Goal: Transaction & Acquisition: Obtain resource

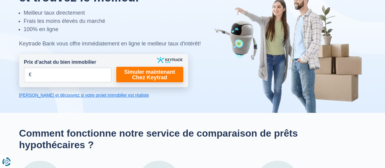
scroll to position [61, 0]
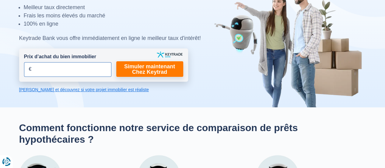
click at [27, 68] on input "Prix d’achat du bien immobilier" at bounding box center [67, 69] width 87 height 15
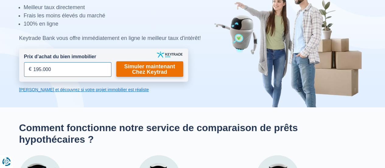
type input "195.000"
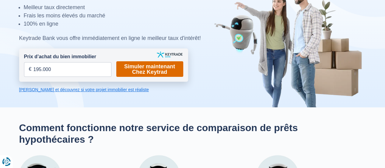
click at [164, 65] on link "Simuler maintenant Chez Keytrad" at bounding box center [149, 69] width 67 height 16
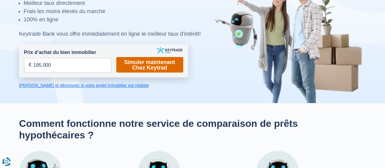
scroll to position [61, 0]
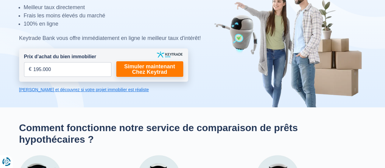
click at [86, 89] on link "[PERSON_NAME] et découvrez si votre projet immobilier est réaliste" at bounding box center [103, 90] width 169 height 6
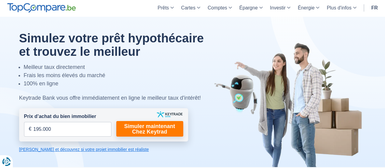
scroll to position [0, 0]
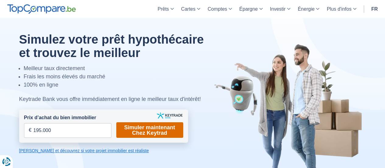
click at [160, 97] on link "Simuler maintenant Chez Keytrad" at bounding box center [149, 130] width 67 height 16
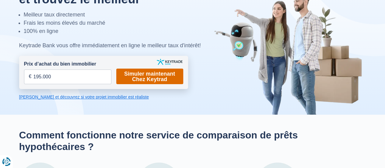
scroll to position [61, 0]
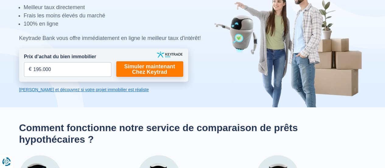
click at [112, 88] on link "[PERSON_NAME] et découvrez si votre projet immobilier est réaliste" at bounding box center [103, 90] width 169 height 6
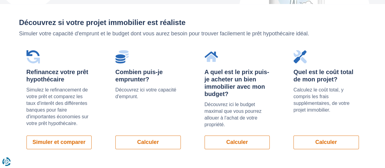
scroll to position [432, 0]
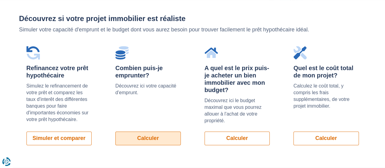
click at [143, 97] on link "Calculer" at bounding box center [147, 138] width 65 height 14
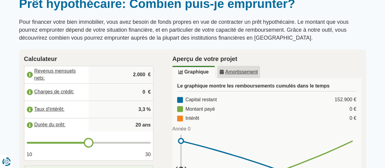
scroll to position [61, 0]
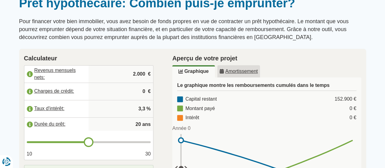
click at [140, 75] on input "2.000" at bounding box center [121, 74] width 60 height 16
type input "2.500"
click at [143, 91] on input "0" at bounding box center [121, 91] width 60 height 16
click at [135, 93] on input "500" at bounding box center [121, 91] width 60 height 16
drag, startPoint x: 146, startPoint y: 90, endPoint x: 122, endPoint y: 91, distance: 24.7
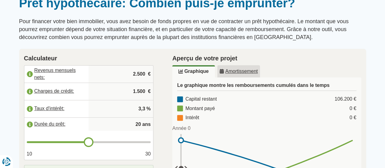
click at [122, 91] on input "1.500" at bounding box center [121, 91] width 60 height 16
type input "1"
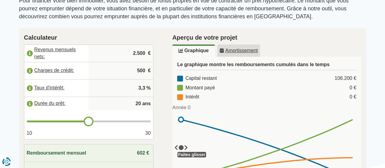
scroll to position [91, 0]
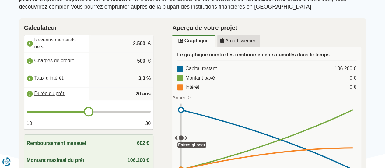
type input "500"
type input "21"
type input "22"
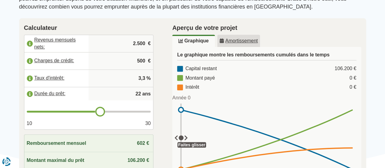
type input "23"
type input "24"
drag, startPoint x: 90, startPoint y: 110, endPoint x: 114, endPoint y: 109, distance: 23.8
type input "24"
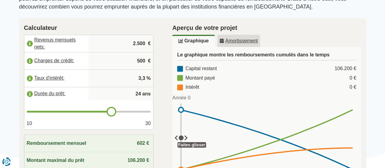
click at [114, 111] on input "range" at bounding box center [89, 112] width 124 height 2
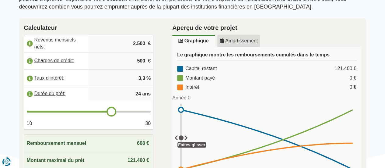
type input "25"
drag, startPoint x: 114, startPoint y: 109, endPoint x: 117, endPoint y: 109, distance: 3.4
type input "25"
click at [117, 111] on input "range" at bounding box center [89, 112] width 124 height 2
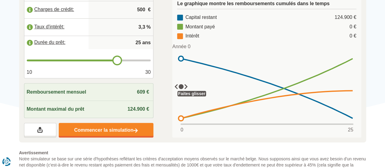
scroll to position [152, 0]
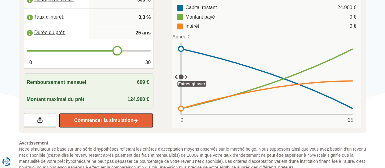
click at [121, 119] on link "Commencer la simulation" at bounding box center [106, 120] width 95 height 15
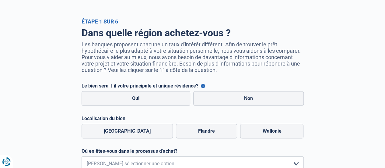
scroll to position [30, 0]
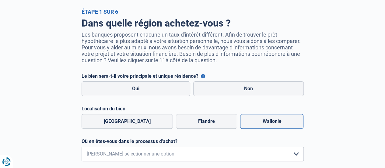
click at [263, 120] on label "Wallonie" at bounding box center [271, 121] width 63 height 15
click at [263, 120] on input "Wallonie" at bounding box center [271, 121] width 63 height 15
radio input "true"
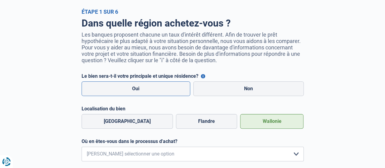
click at [134, 89] on label "Oui" at bounding box center [136, 88] width 109 height 15
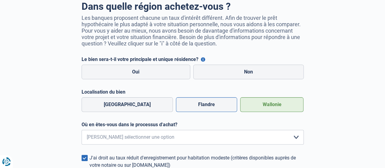
scroll to position [61, 0]
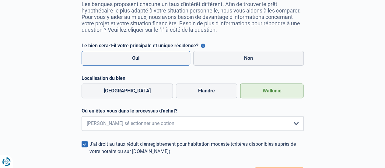
click at [137, 56] on label "Oui" at bounding box center [136, 58] width 109 height 15
click at [137, 56] on input "Oui" at bounding box center [136, 58] width 109 height 15
radio input "true"
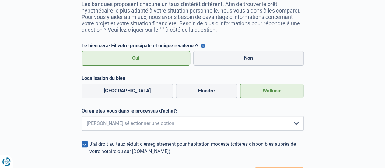
scroll to position [91, 0]
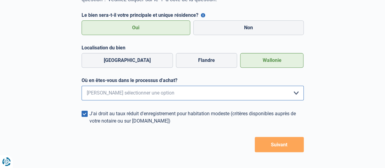
click at [298, 94] on select "Je me renseigne juste car je n'ai pas de projet d'achat concret actuellement Je…" at bounding box center [193, 93] width 222 height 15
select select "0"
click at [82, 88] on select "Je me renseigne juste car je n'ai pas de projet d'achat concret actuellement Je…" at bounding box center [193, 93] width 222 height 15
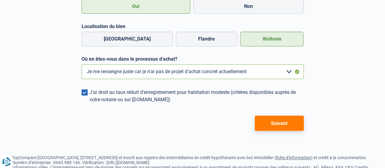
scroll to position [122, 0]
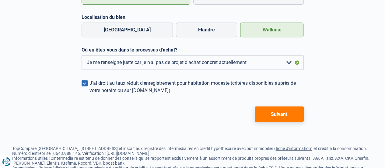
click at [277, 114] on button "Suivant" at bounding box center [279, 113] width 49 height 15
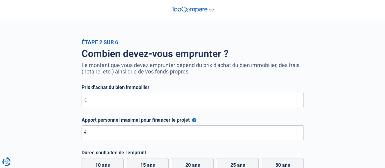
click at [85, 103] on span "€" at bounding box center [85, 100] width 3 height 6
click at [84, 102] on span "€" at bounding box center [85, 100] width 3 height 6
click at [228, 112] on form "Prix d’achat du bien immobilier € Tous les champs sont obligatoires. Veuillez f…" at bounding box center [193, 141] width 222 height 115
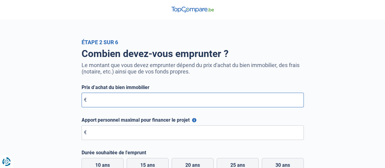
click at [101, 97] on input "Prix d’achat du bien immobilier" at bounding box center [193, 100] width 222 height 15
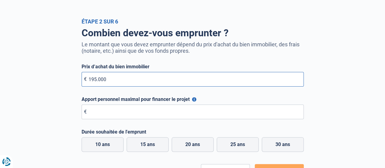
scroll to position [30, 0]
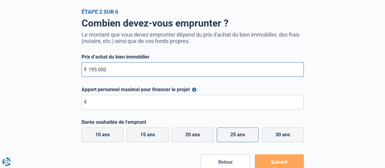
type input "195.000"
click at [246, 136] on label "25 ans" at bounding box center [238, 134] width 42 height 15
click at [246, 136] on input "25 ans" at bounding box center [238, 134] width 42 height 15
radio input "true"
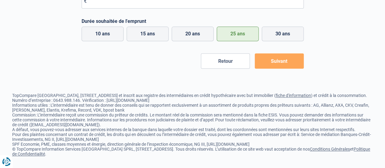
scroll to position [141, 0]
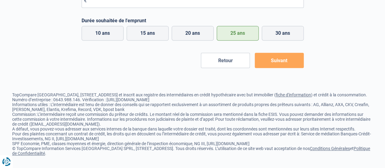
click at [289, 53] on button "Suivant" at bounding box center [279, 60] width 49 height 15
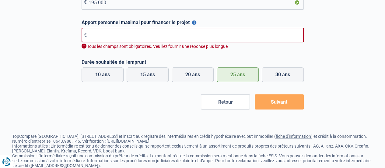
scroll to position [97, 0]
click at [99, 36] on input "Apport personnel maximal pour financer le projet" at bounding box center [193, 35] width 222 height 15
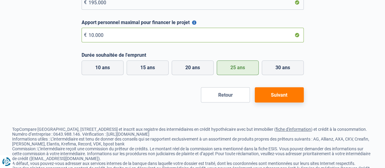
type input "10.000"
click at [283, 94] on button "Suivant" at bounding box center [279, 94] width 49 height 15
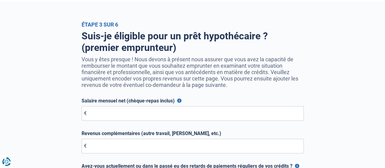
scroll to position [30, 0]
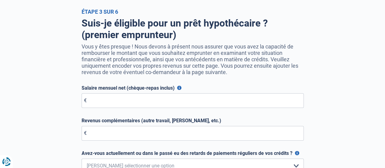
click at [84, 103] on span "€" at bounding box center [85, 100] width 3 height 6
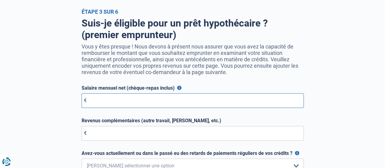
click at [101, 102] on input "Salaire mensuel net (chèque-repas inclus)" at bounding box center [193, 100] width 222 height 15
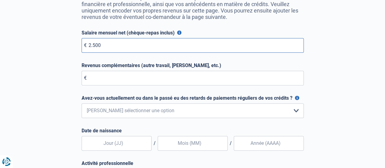
scroll to position [91, 0]
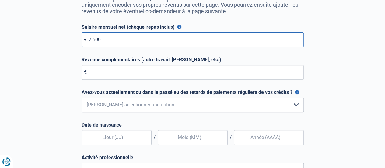
type input "2.500"
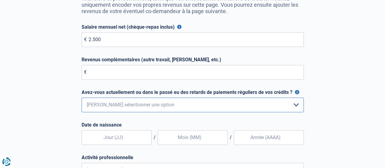
click at [297, 107] on select "Non, jamais Oui mais j'ai tout remboursé il y a moins d'un an Oui mais cela fai…" at bounding box center [193, 104] width 222 height 15
select select "0"
click at [82, 99] on select "Non, jamais Oui mais j'ai tout remboursé il y a moins d'un an Oui mais cela fai…" at bounding box center [193, 104] width 222 height 15
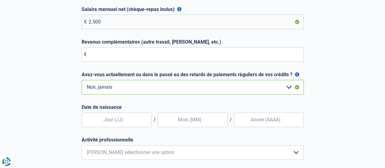
scroll to position [122, 0]
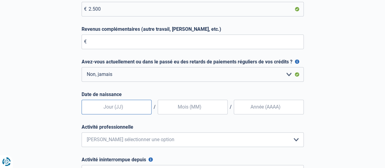
click at [105, 110] on input "text" at bounding box center [117, 107] width 70 height 15
type input "29"
type input "12"
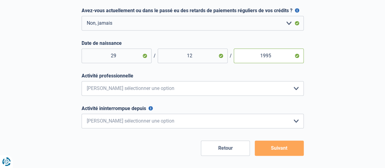
scroll to position [183, 0]
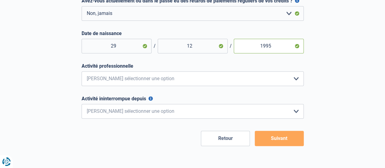
type input "1995"
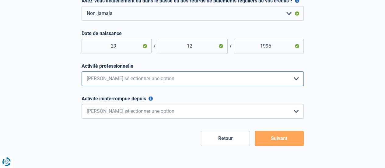
click at [298, 81] on select "Employé privé Ouvrier Fonctionnaire Indépendant Dirigeant d'entreprise Pensionn…" at bounding box center [193, 78] width 222 height 15
select select "official"
click at [82, 73] on select "Employé privé Ouvrier Fonctionnaire Indépendant Dirigeant d'entreprise Pensionn…" at bounding box center [193, 78] width 222 height 15
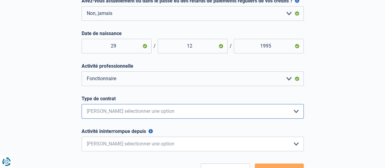
click at [296, 113] on select "Intérimaire Contrat à Durée Indéterminée Contrat à Durée Déterminée Veuillez sé…" at bounding box center [193, 111] width 222 height 15
select select "interim"
click at [82, 106] on select "Intérimaire Contrat à Durée Indéterminée Contrat à Durée Déterminée Veuillez sé…" at bounding box center [193, 111] width 222 height 15
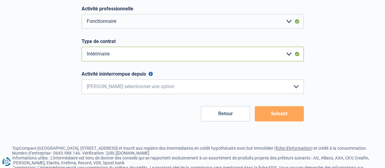
scroll to position [244, 0]
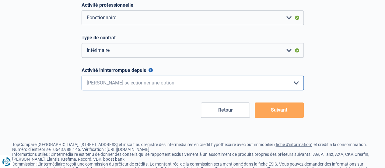
click at [296, 84] on select "< 6 mois 6 - 12 mois 12 - 24 mois 24 - 36 mois > 36 mois Veuillez sélectionner …" at bounding box center [193, 83] width 222 height 15
select select "less12"
click at [82, 78] on select "< 6 mois 6 - 12 mois 12 - 24 mois 24 - 36 mois > 36 mois Veuillez sélectionner …" at bounding box center [193, 83] width 222 height 15
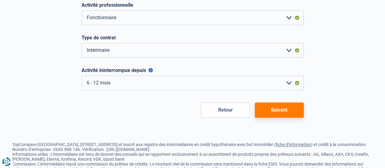
click at [285, 115] on button "Suivant" at bounding box center [279, 109] width 49 height 15
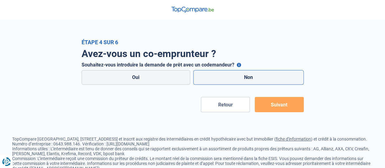
click at [252, 76] on label "Non" at bounding box center [248, 77] width 111 height 15
click at [252, 76] on input "Non" at bounding box center [248, 77] width 111 height 15
radio input "true"
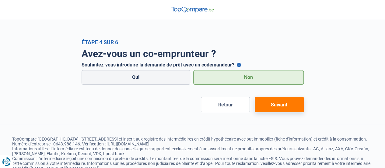
click at [285, 104] on button "Suivant" at bounding box center [279, 104] width 49 height 15
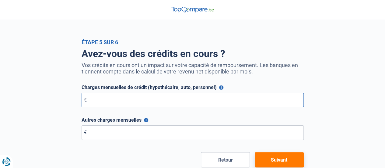
click at [82, 102] on input "Charges mensuelles de crédit (hypothécaire, auto, personnel)" at bounding box center [193, 100] width 222 height 15
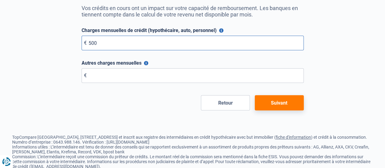
scroll to position [61, 0]
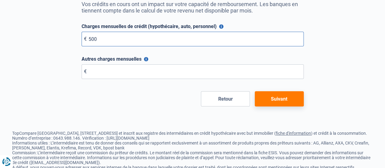
type input "500"
click at [286, 98] on button "Suivant" at bounding box center [279, 98] width 49 height 15
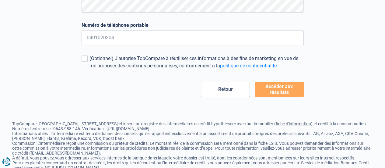
scroll to position [122, 0]
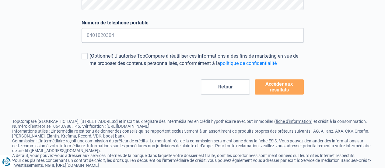
click at [283, 86] on button "Accéder aux résultats" at bounding box center [279, 86] width 49 height 15
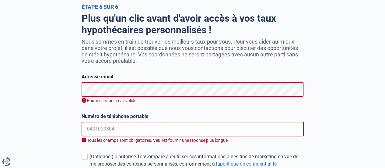
scroll to position [91, 0]
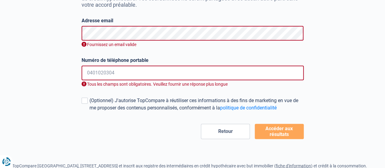
click at [104, 78] on input "Numéro de téléphone portable" at bounding box center [193, 72] width 222 height 15
click at [275, 132] on button "Accéder aux résultats" at bounding box center [279, 131] width 49 height 15
click at [176, 52] on form "Adresse email Fournissez un email valide Numéro de téléphone portable +32339455…" at bounding box center [193, 78] width 222 height 121
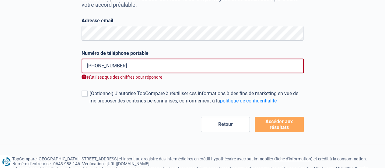
click at [289, 125] on button "Accéder aux résultats" at bounding box center [279, 124] width 49 height 15
click at [285, 124] on button "Accéder aux résultats" at bounding box center [279, 124] width 49 height 15
click at [119, 68] on input "+324774509" at bounding box center [193, 65] width 222 height 15
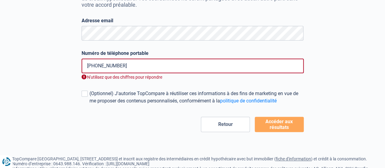
click at [127, 65] on input "+324774509" at bounding box center [193, 65] width 222 height 15
click at [116, 77] on div "N'utilisez que des chiffres pour répondre" at bounding box center [193, 77] width 222 height 6
click at [117, 66] on input "+324774509" at bounding box center [193, 65] width 222 height 15
click at [94, 67] on input "+324774495" at bounding box center [193, 65] width 222 height 15
click at [121, 65] on input "+324774495" at bounding box center [193, 65] width 222 height 15
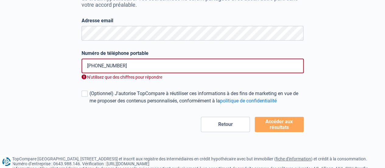
click at [108, 68] on input "+324774495" at bounding box center [193, 65] width 222 height 15
click at [120, 64] on input "+324774495" at bounding box center [193, 65] width 222 height 15
click at [274, 121] on button "Accéder aux résultats" at bounding box center [279, 124] width 49 height 15
type input "+"
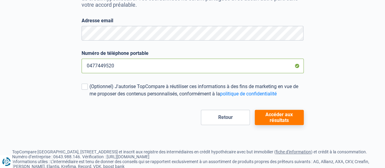
type input "0477449520"
click at [281, 115] on button "Accéder aux résultats" at bounding box center [279, 117] width 49 height 15
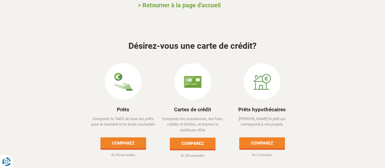
scroll to position [116, 0]
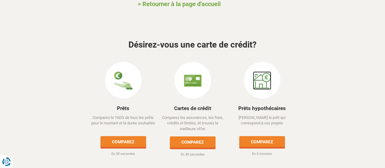
click at [259, 71] on img at bounding box center [262, 80] width 18 height 18
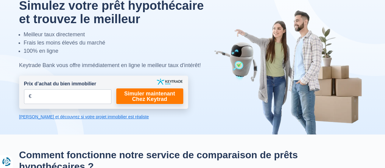
scroll to position [152, 0]
